Goal: Task Accomplishment & Management: Use online tool/utility

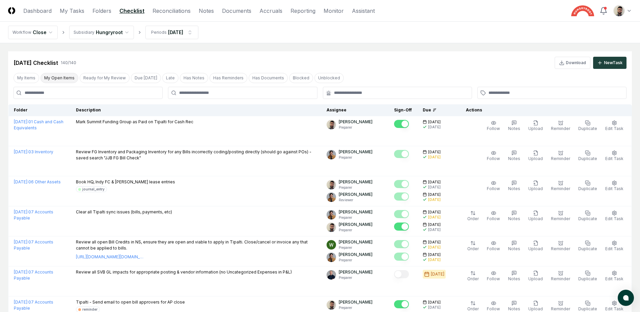
click at [58, 78] on button "My Open Items" at bounding box center [59, 78] width 38 height 10
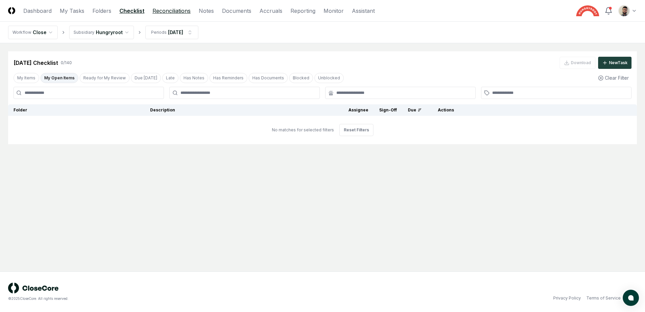
click at [173, 9] on link "Reconciliations" at bounding box center [172, 11] width 38 height 8
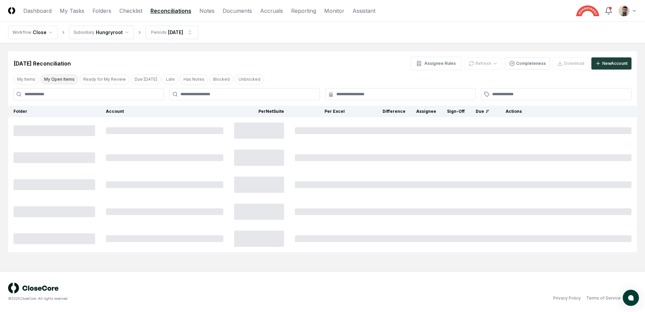
click at [62, 80] on button "My Open Items" at bounding box center [59, 79] width 38 height 10
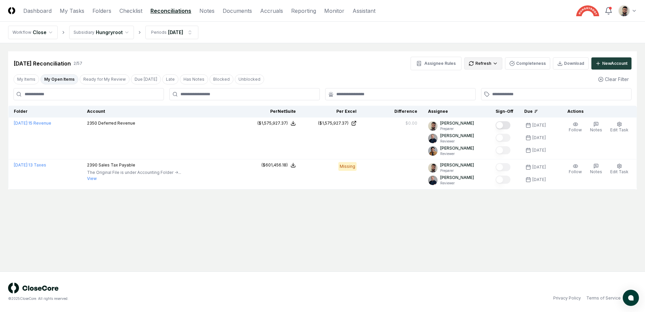
click at [487, 67] on html "CloseCore Dashboard My Tasks Folders Checklist Reconciliations Notes Documents …" at bounding box center [322, 156] width 645 height 312
click at [482, 97] on div "All" at bounding box center [485, 98] width 40 height 10
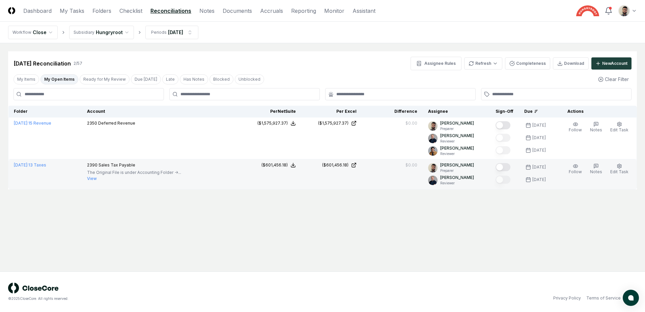
click at [507, 167] on button "Mark complete" at bounding box center [503, 167] width 15 height 8
click at [60, 78] on button "My Open Items" at bounding box center [59, 79] width 38 height 10
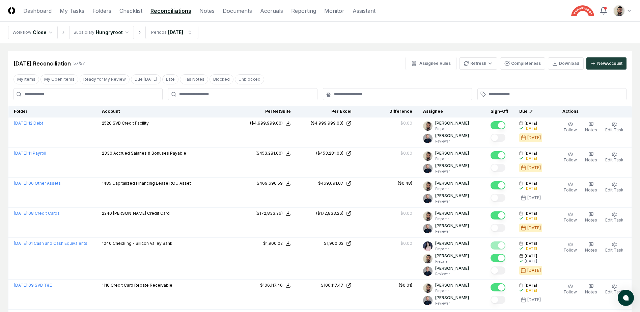
drag, startPoint x: 66, startPoint y: 81, endPoint x: 68, endPoint y: 98, distance: 16.7
click at [66, 81] on button "My Open Items" at bounding box center [59, 79] width 38 height 10
